Goal: Book appointment/travel/reservation

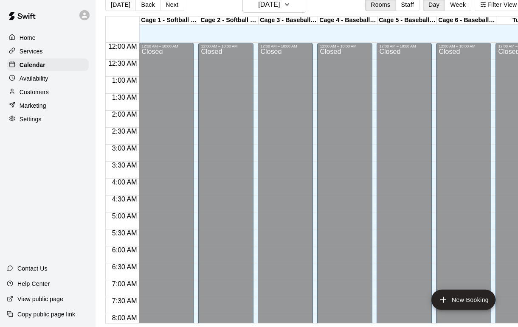
scroll to position [318, 0]
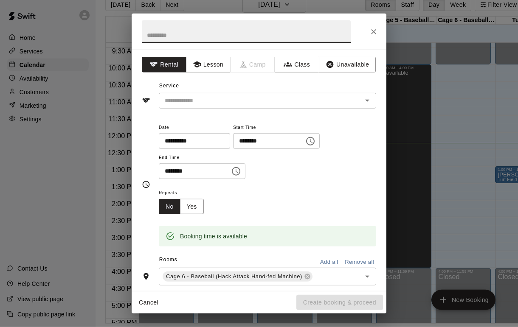
click at [370, 96] on icon "Open" at bounding box center [367, 100] width 10 height 10
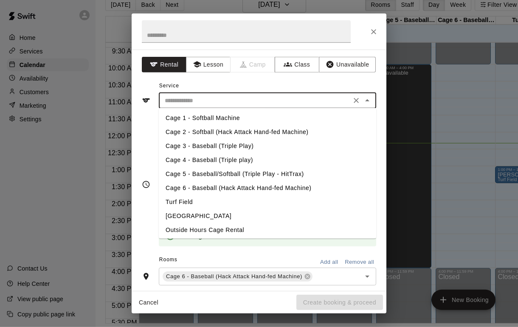
click at [310, 191] on li "Cage 6 - Baseball (Hack Attack Hand-fed Machine)" at bounding box center [267, 189] width 217 height 14
type input "**********"
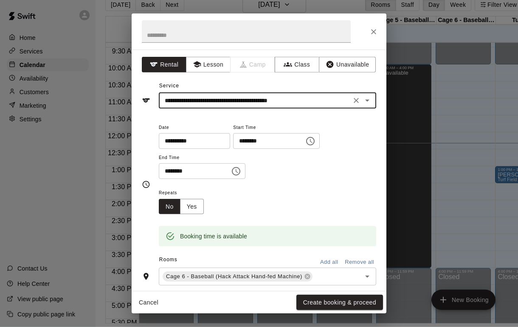
click at [356, 302] on button "Create booking & proceed" at bounding box center [339, 303] width 87 height 16
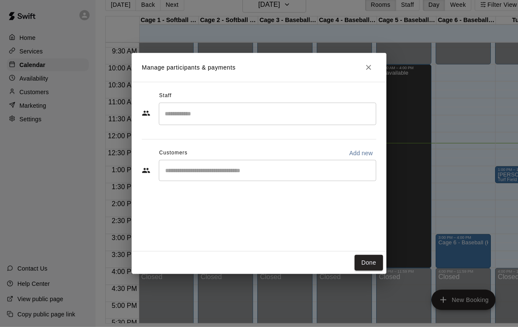
click at [305, 173] on input "Start typing to search customers..." at bounding box center [267, 170] width 210 height 8
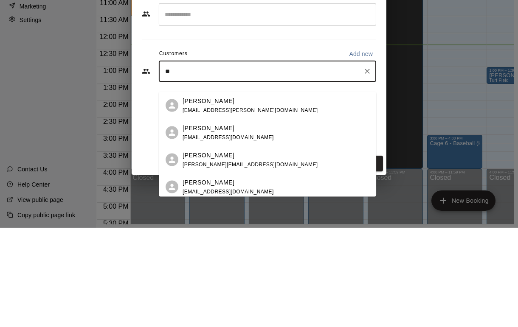
type input "*"
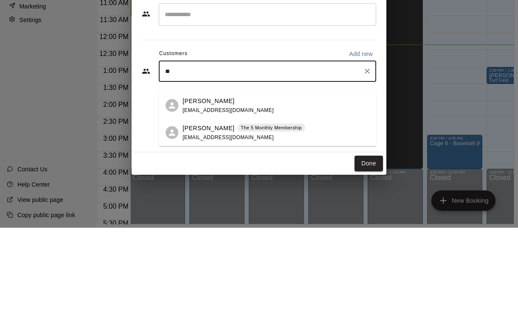
type input "***"
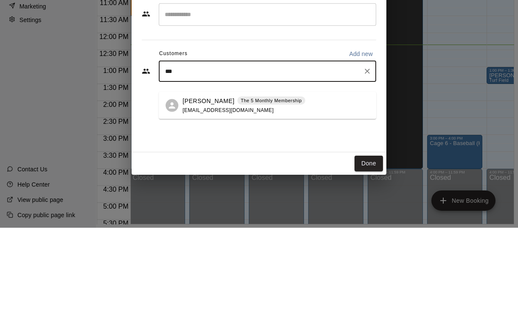
click at [286, 196] on div "[PERSON_NAME] The 5 Monthly Membership [EMAIL_ADDRESS][DOMAIN_NAME]" at bounding box center [243, 205] width 123 height 18
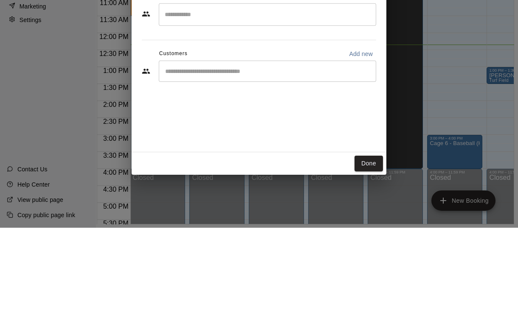
scroll to position [27, 8]
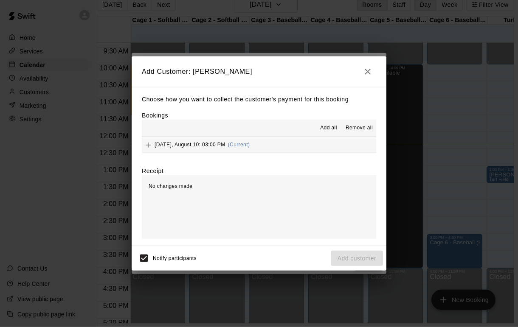
click at [328, 129] on span "Add all" at bounding box center [328, 128] width 17 height 8
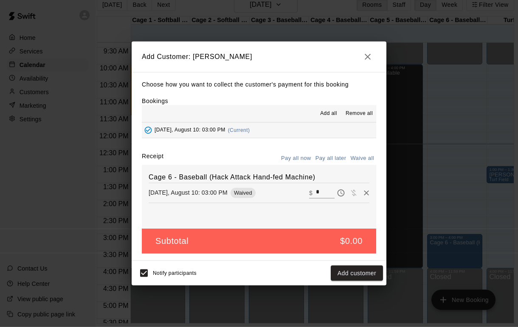
click at [367, 51] on button "button" at bounding box center [367, 56] width 17 height 17
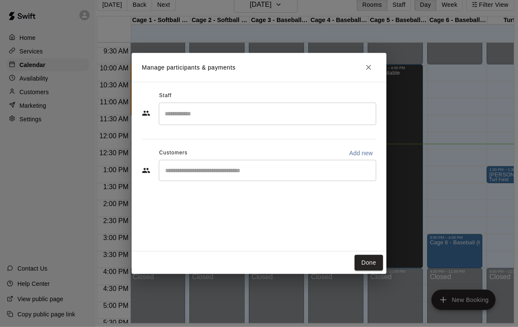
click at [362, 65] on button "Close" at bounding box center [368, 67] width 15 height 15
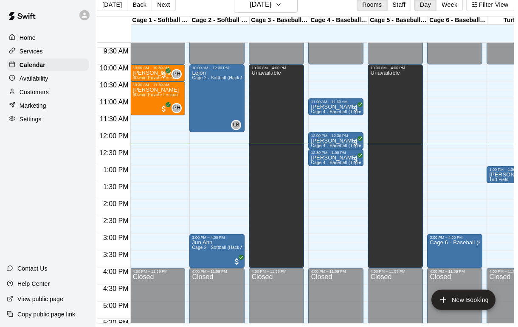
click at [24, 89] on p "Customers" at bounding box center [34, 92] width 29 height 8
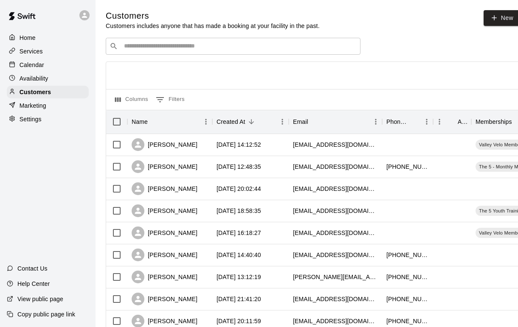
click at [243, 50] on input "Search customers by name or email" at bounding box center [238, 46] width 235 height 8
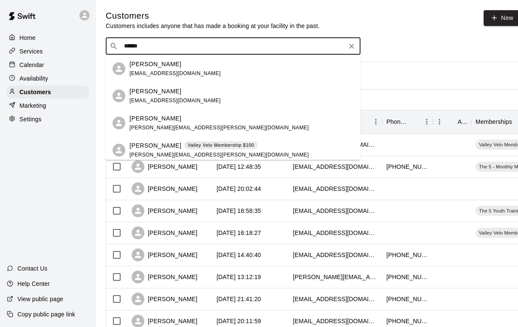
type input "******"
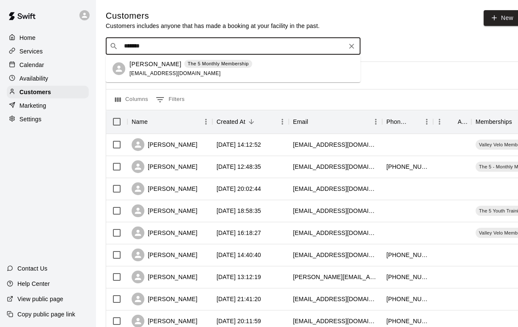
click at [132, 63] on p "[PERSON_NAME]" at bounding box center [155, 64] width 52 height 9
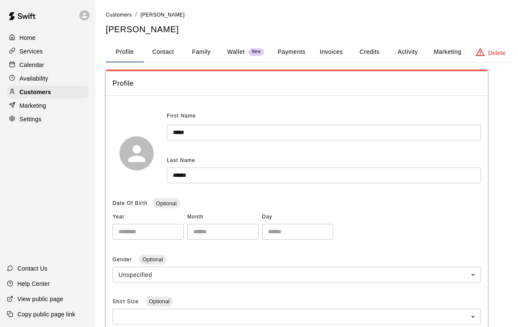
click at [289, 48] on button "Payments" at bounding box center [291, 52] width 41 height 20
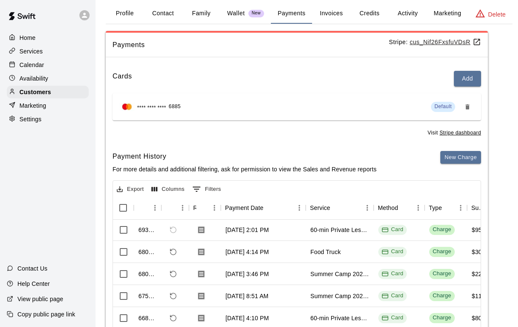
scroll to position [45, 0]
click at [22, 71] on div "Calendar" at bounding box center [48, 65] width 82 height 13
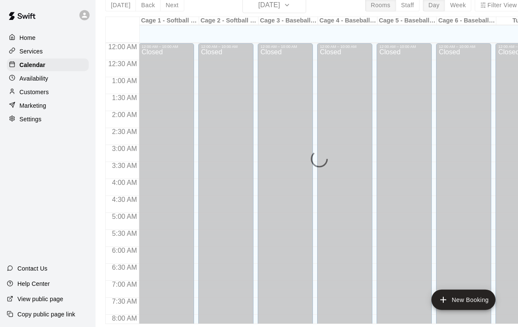
scroll to position [420, 0]
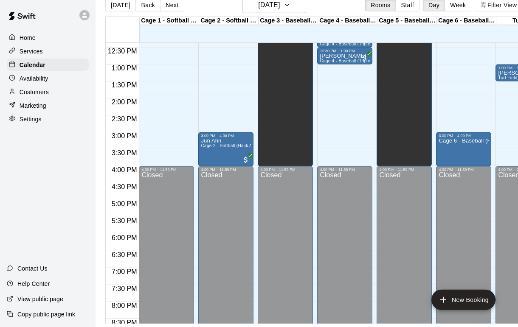
click at [22, 87] on div "Customers" at bounding box center [48, 92] width 82 height 13
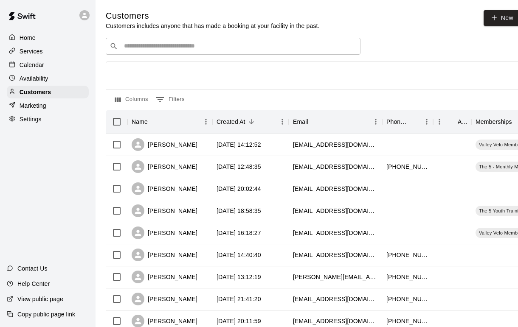
click at [151, 50] on input "Search customers by name or email" at bounding box center [238, 46] width 235 height 8
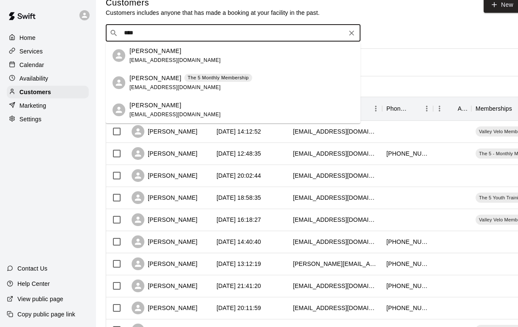
type input "*****"
click at [134, 81] on p "[PERSON_NAME]" at bounding box center [155, 78] width 52 height 9
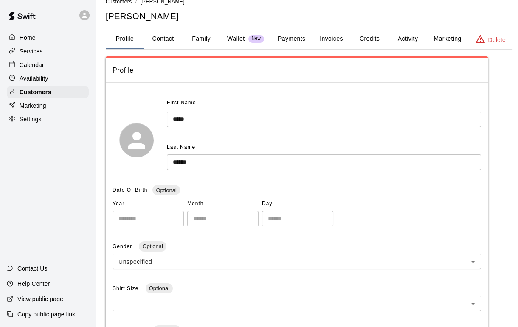
scroll to position [13, 0]
click at [297, 46] on button "Payments" at bounding box center [291, 39] width 41 height 20
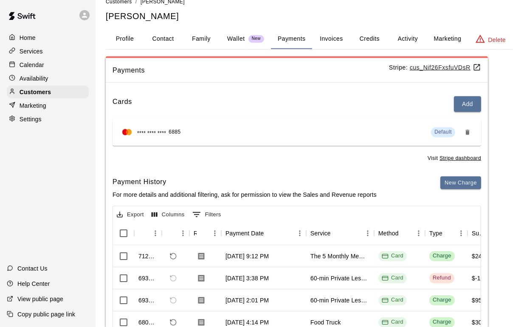
click at [406, 46] on button "Activity" at bounding box center [407, 39] width 38 height 20
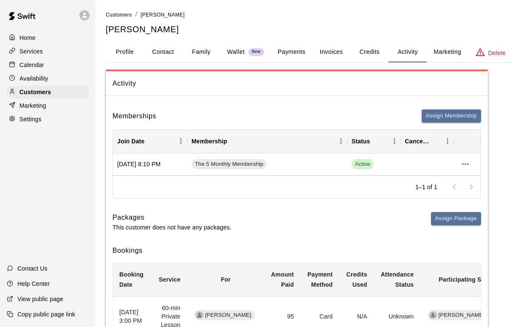
click at [291, 46] on button "Payments" at bounding box center [291, 52] width 41 height 20
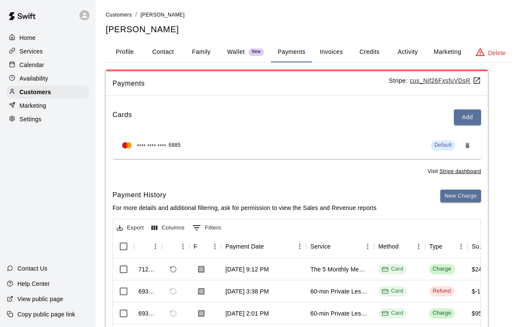
click at [45, 62] on div "Calendar" at bounding box center [48, 65] width 82 height 13
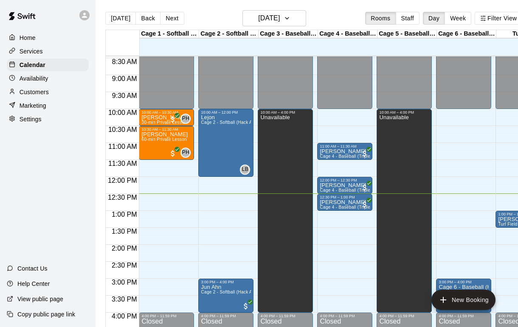
scroll to position [14, 0]
click at [19, 88] on div at bounding box center [14, 92] width 11 height 8
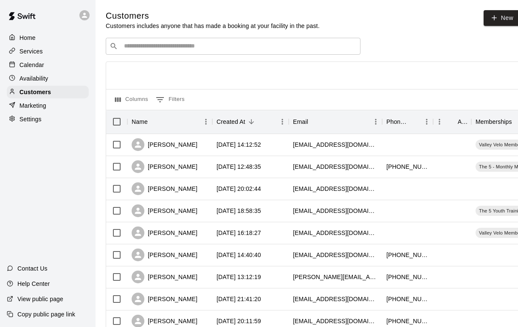
click at [503, 17] on link "New" at bounding box center [501, 18] width 36 height 16
select select "**"
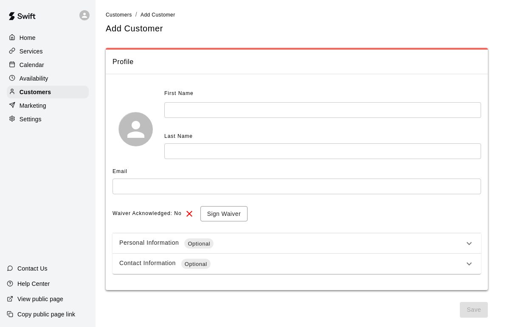
click at [385, 112] on input "text" at bounding box center [322, 110] width 316 height 16
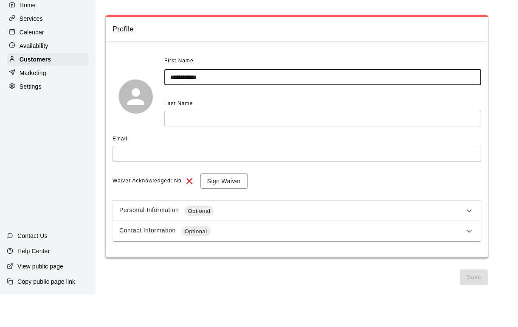
type input "**********"
click at [195, 143] on input "text" at bounding box center [322, 151] width 316 height 16
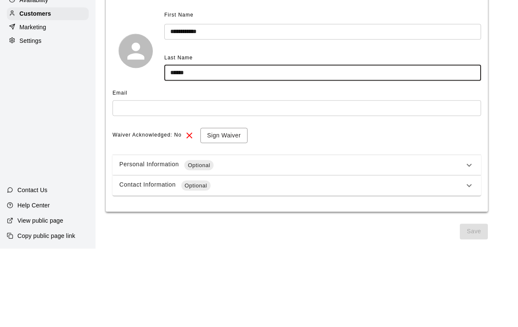
type input "******"
click at [229, 179] on input "text" at bounding box center [296, 187] width 368 height 16
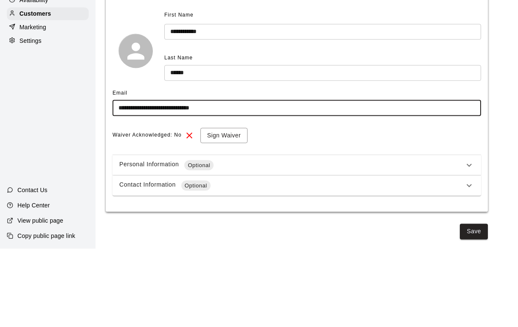
type input "**********"
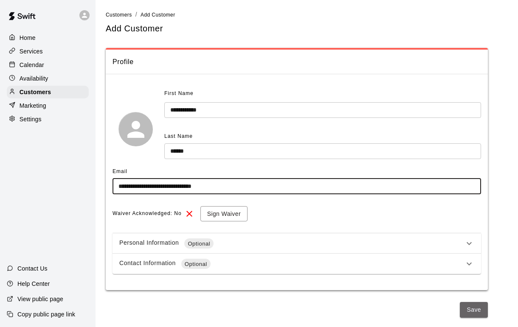
click at [479, 308] on button "Save" at bounding box center [473, 310] width 28 height 16
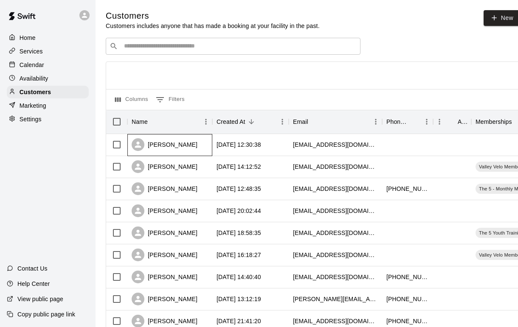
click at [196, 144] on div "[PERSON_NAME]" at bounding box center [165, 144] width 66 height 13
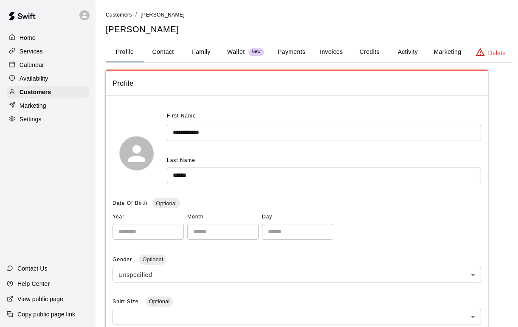
click at [302, 49] on button "Payments" at bounding box center [291, 52] width 41 height 20
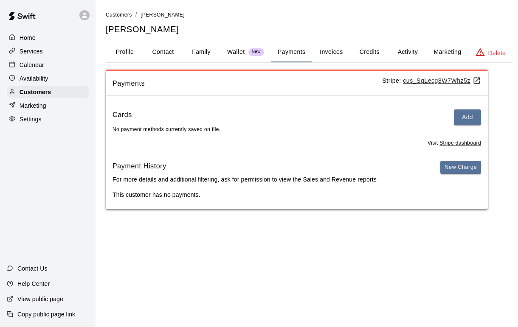
click at [341, 48] on button "Invoices" at bounding box center [331, 52] width 38 height 20
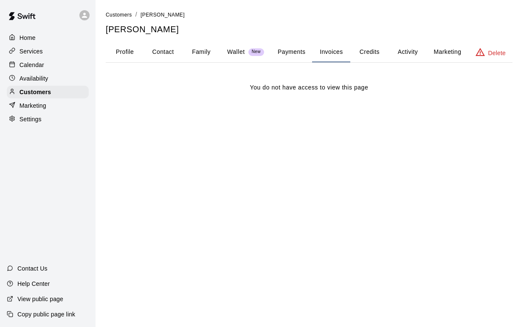
click at [276, 54] on button "Payments" at bounding box center [291, 52] width 41 height 20
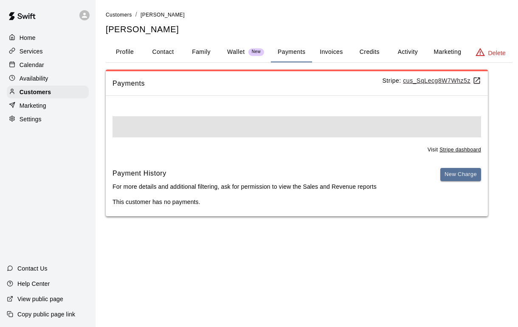
click at [379, 50] on button "Credits" at bounding box center [369, 52] width 38 height 20
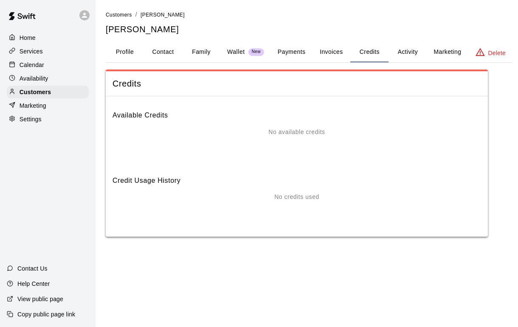
click at [282, 53] on button "Payments" at bounding box center [291, 52] width 41 height 20
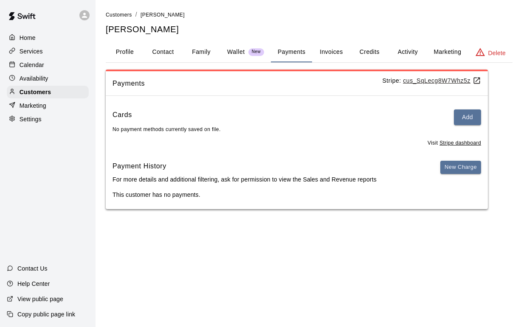
click at [470, 113] on button "Add" at bounding box center [466, 117] width 27 height 16
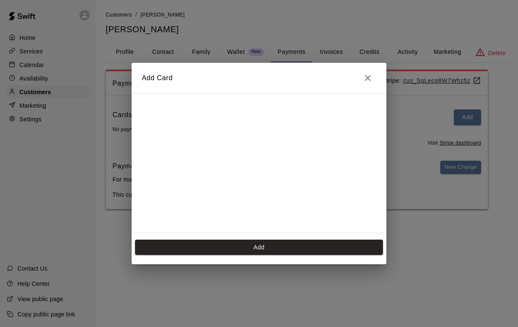
scroll to position [0, 4]
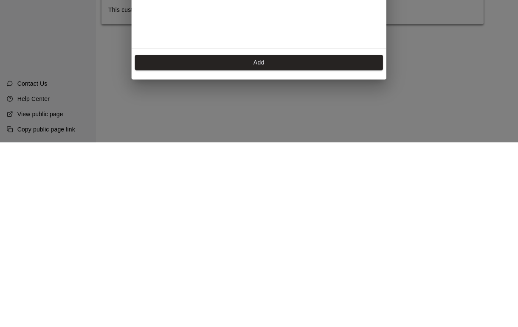
click at [295, 240] on button "Add" at bounding box center [259, 248] width 248 height 16
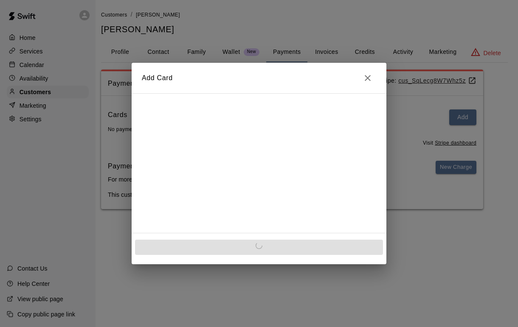
scroll to position [0, 0]
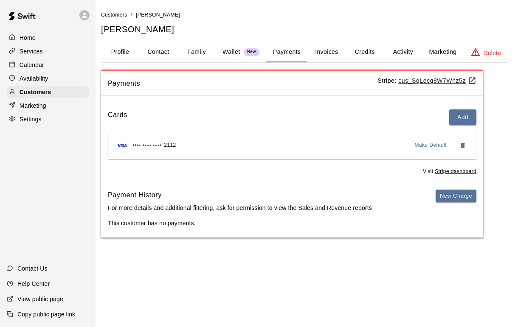
click at [20, 61] on p "Calendar" at bounding box center [32, 65] width 25 height 8
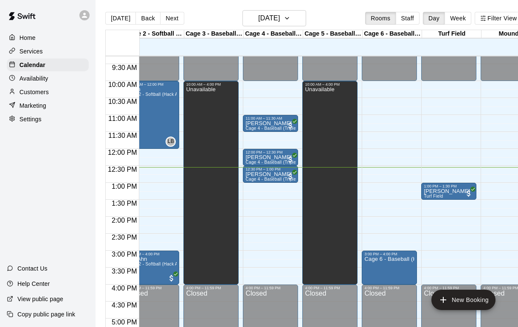
scroll to position [0, 73]
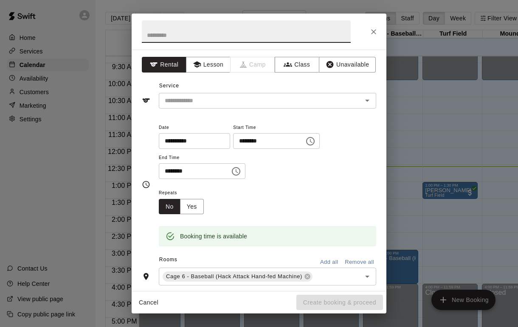
click at [372, 29] on icon "Close" at bounding box center [373, 32] width 8 height 8
click at [356, 102] on div at bounding box center [361, 101] width 22 height 12
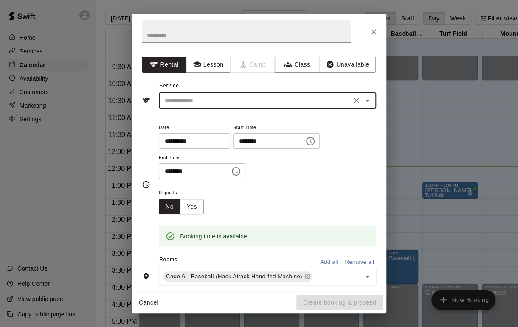
click at [370, 105] on icon "Open" at bounding box center [367, 100] width 10 height 10
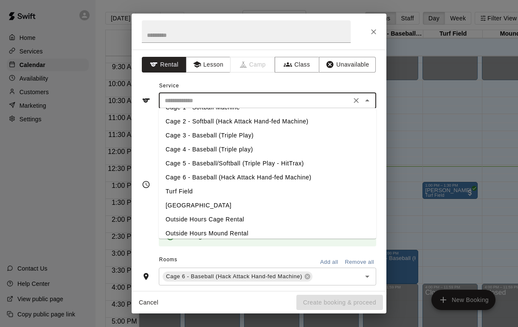
scroll to position [11, 0]
click at [336, 160] on li "Cage 5 - Baseball/Softball (Triple Play - HitTrax)" at bounding box center [267, 164] width 217 height 14
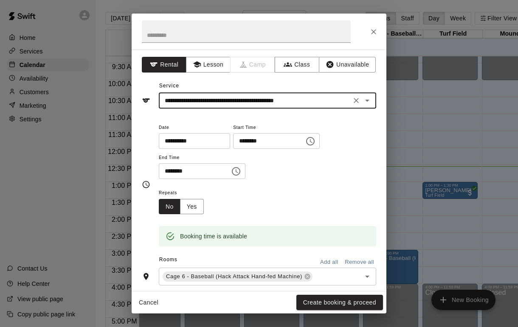
click at [364, 100] on icon "Open" at bounding box center [367, 100] width 10 height 10
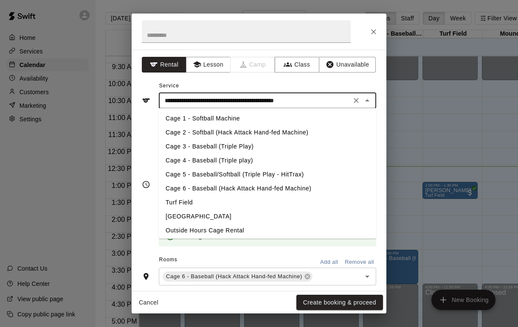
click at [332, 187] on li "Cage 6 - Baseball (Hack Attack Hand-fed Machine)" at bounding box center [267, 189] width 217 height 14
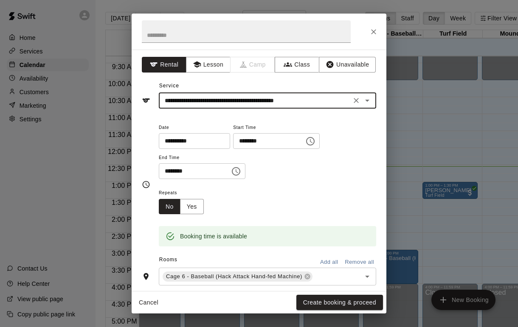
type input "**********"
click at [350, 307] on button "Create booking & proceed" at bounding box center [339, 303] width 87 height 16
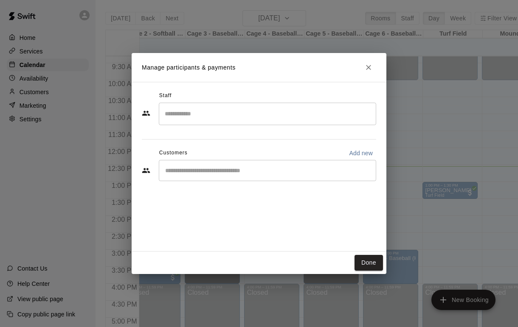
click at [253, 170] on input "Start typing to search customers..." at bounding box center [267, 170] width 210 height 8
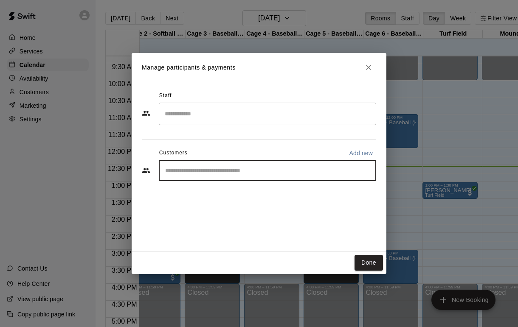
scroll to position [0, 8]
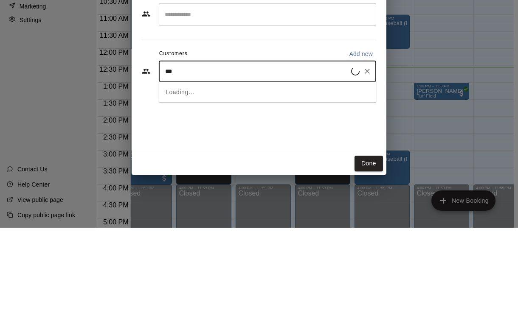
type input "****"
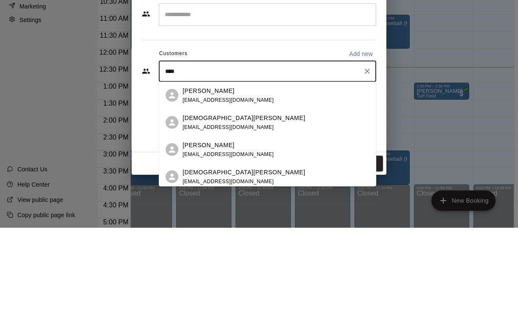
click at [311, 185] on div "[PERSON_NAME] [EMAIL_ADDRESS][DOMAIN_NAME]" at bounding box center [275, 194] width 187 height 18
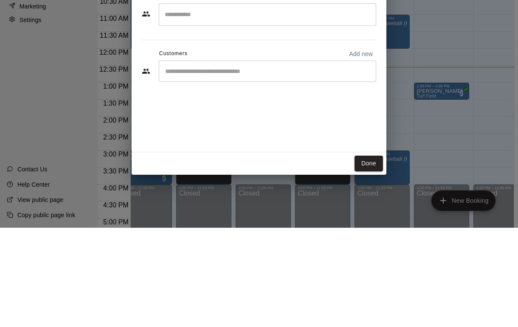
scroll to position [27, 8]
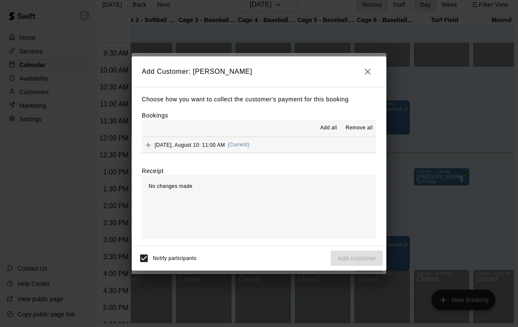
click at [332, 126] on span "Add all" at bounding box center [328, 128] width 17 height 8
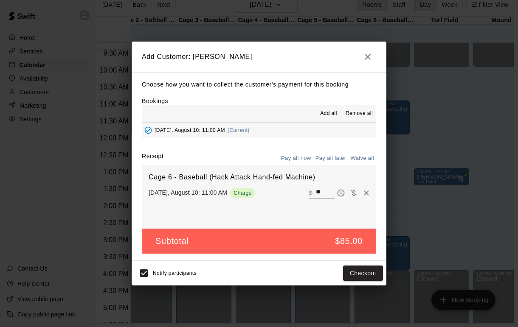
click at [364, 271] on button "Checkout" at bounding box center [363, 274] width 40 height 16
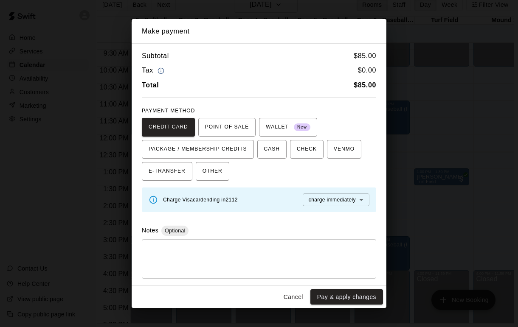
click at [348, 289] on button "Pay & apply changes" at bounding box center [346, 297] width 73 height 16
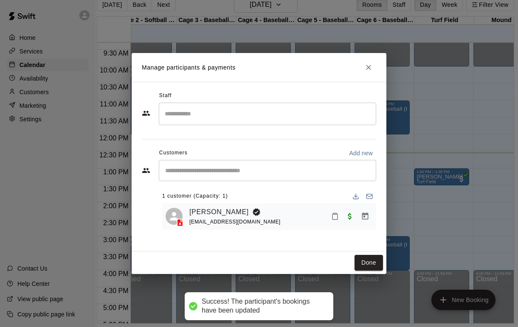
click at [375, 64] on button "Close" at bounding box center [368, 67] width 15 height 15
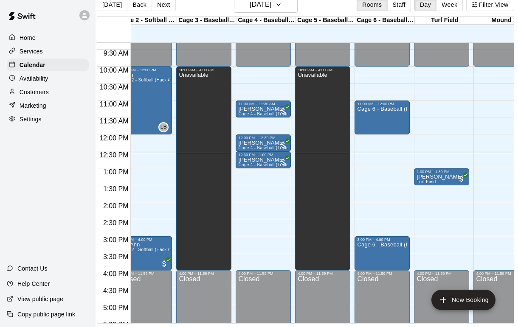
click at [394, 106] on div "Cage 6 - Baseball (Hack Attack Hand-fed Machine)" at bounding box center [382, 269] width 50 height 327
click at [366, 123] on img "edit" at bounding box center [366, 123] width 10 height 10
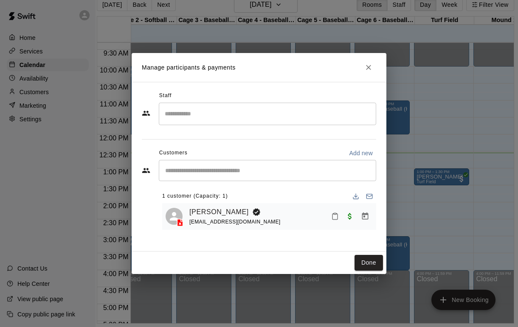
click at [374, 68] on button "Close" at bounding box center [368, 67] width 15 height 15
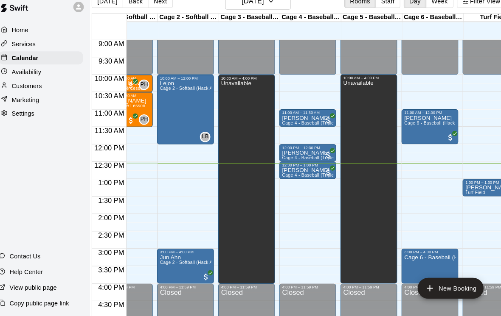
scroll to position [309, 31]
